Goal: Task Accomplishment & Management: Manage account settings

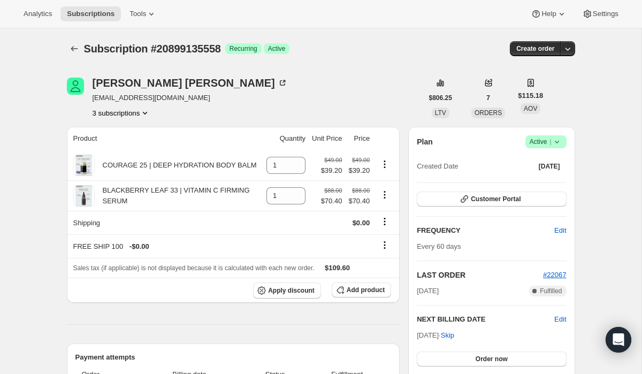
scroll to position [95, 0]
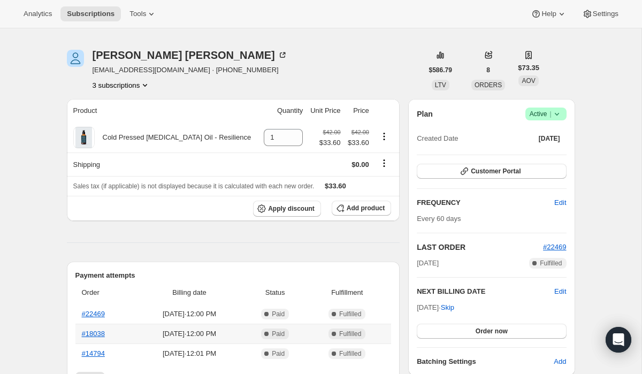
scroll to position [30, 0]
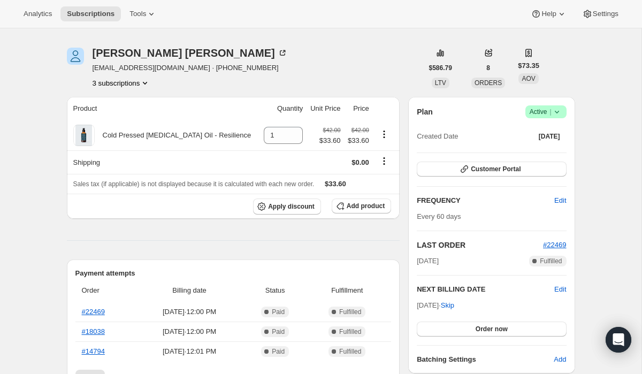
click at [559, 115] on icon at bounding box center [557, 111] width 11 height 11
click at [541, 151] on span "Cancel subscription" at bounding box center [543, 151] width 60 height 8
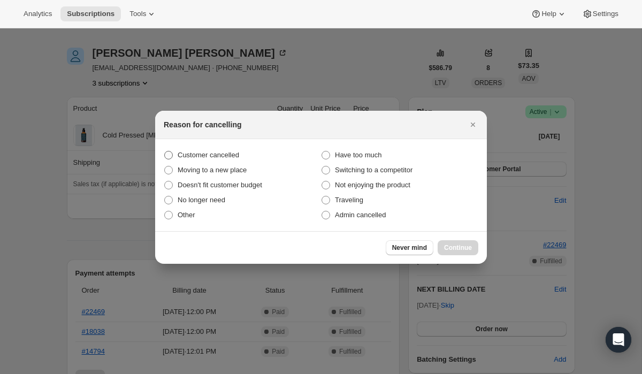
click at [239, 153] on span "Customer cancelled" at bounding box center [209, 155] width 62 height 8
click at [165, 151] on input "Customer cancelled" at bounding box center [164, 151] width 1 height 1
radio input "true"
click at [461, 247] on span "Continue" at bounding box center [458, 247] width 28 height 9
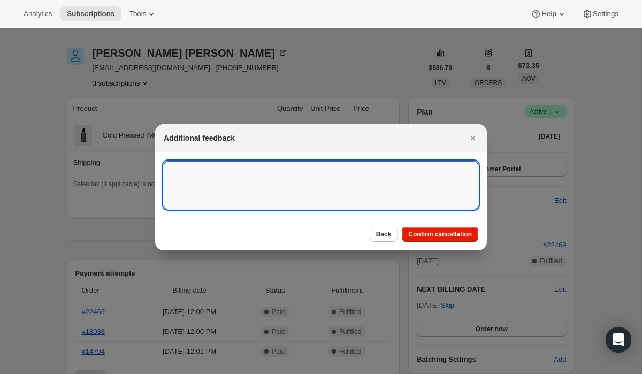
click at [371, 184] on textarea ":rbk:" at bounding box center [321, 185] width 315 height 48
paste textarea "15534"
type textarea "Customer Cancelled/Ticket # 15534"
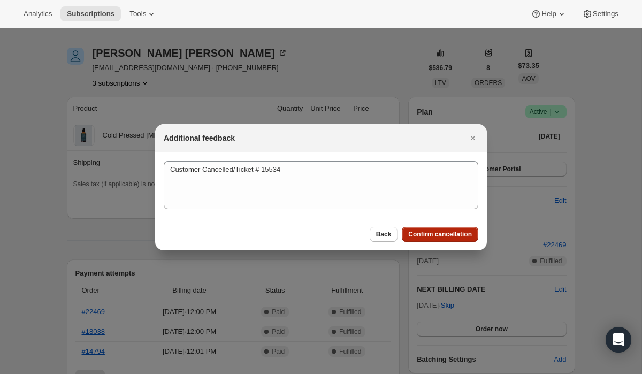
click at [423, 235] on span "Confirm cancellation" at bounding box center [440, 234] width 64 height 9
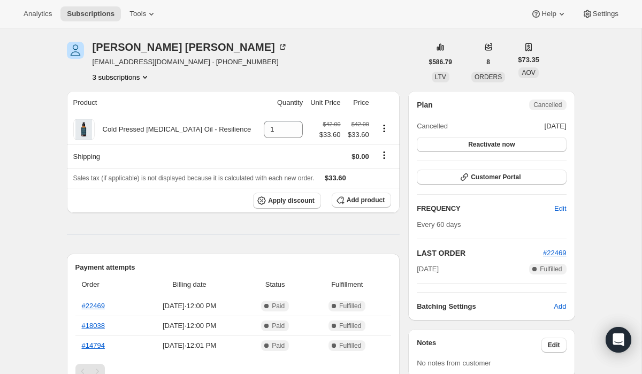
scroll to position [86, 0]
